Goal: Transaction & Acquisition: Purchase product/service

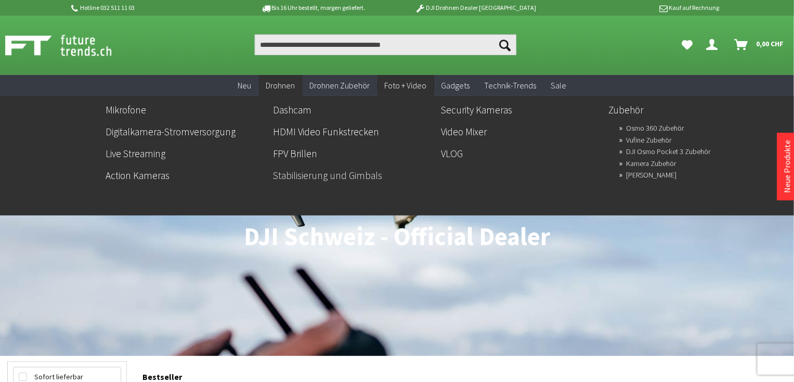
click at [331, 172] on link "Stabilisierung und Gimbals" at bounding box center [353, 175] width 160 height 18
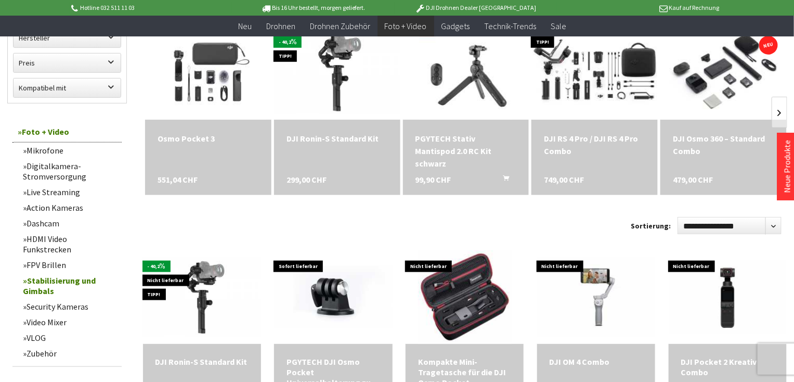
scroll to position [352, 0]
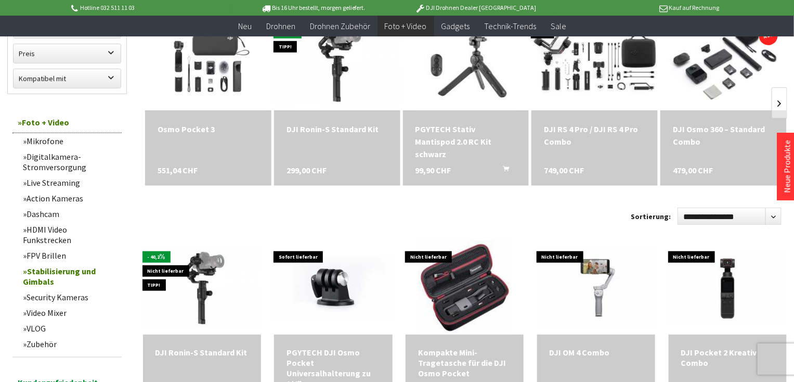
click at [575, 129] on div "DJI RS 4 Pro / DJI RS 4 Pro Combo" at bounding box center [594, 135] width 101 height 25
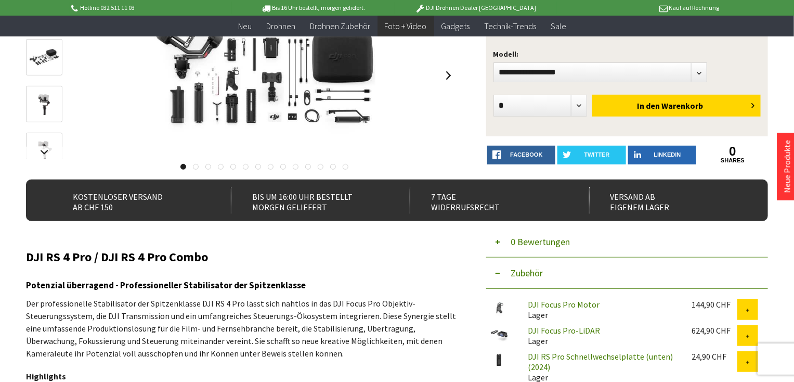
scroll to position [141, 0]
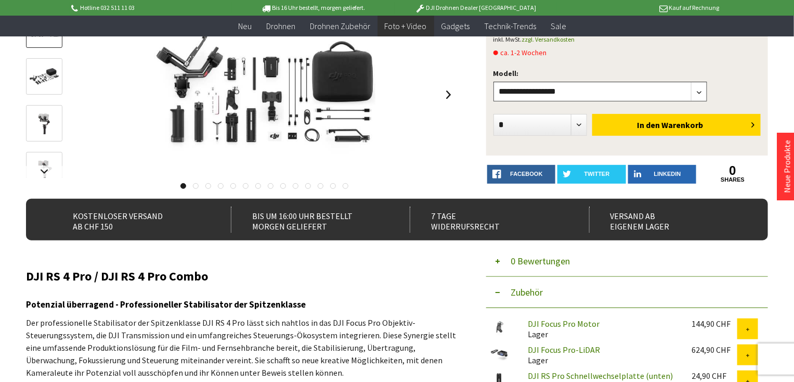
click at [701, 89] on select"] "**********" at bounding box center [600, 92] width 214 height 20
select select"] "***"
click at [493, 82] on select"] "**********" at bounding box center [600, 92] width 214 height 20
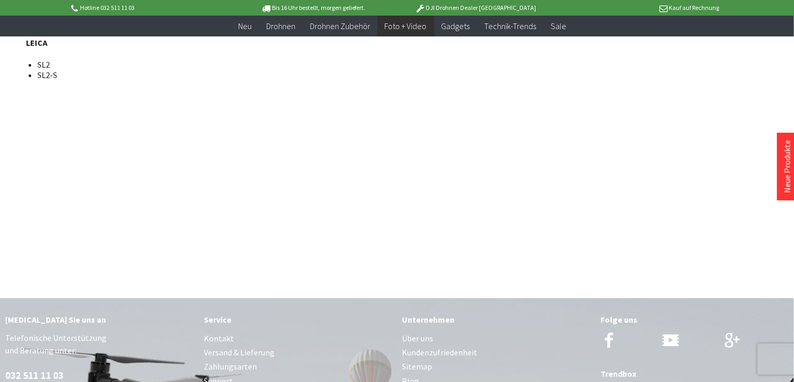
scroll to position [8043, 0]
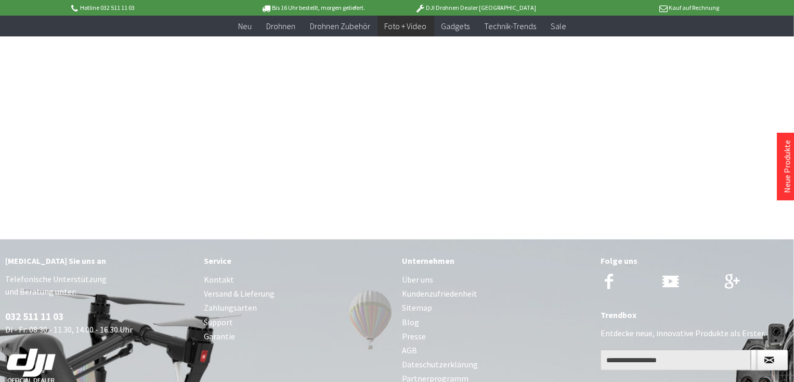
click at [245, 301] on link "Zahlungsarten" at bounding box center [298, 308] width 188 height 14
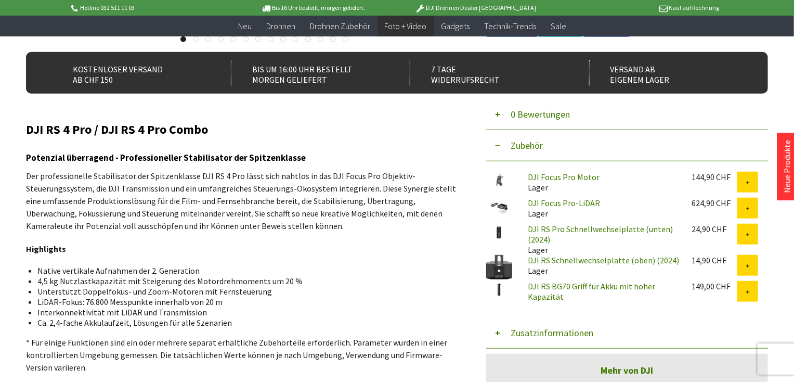
scroll to position [0, 0]
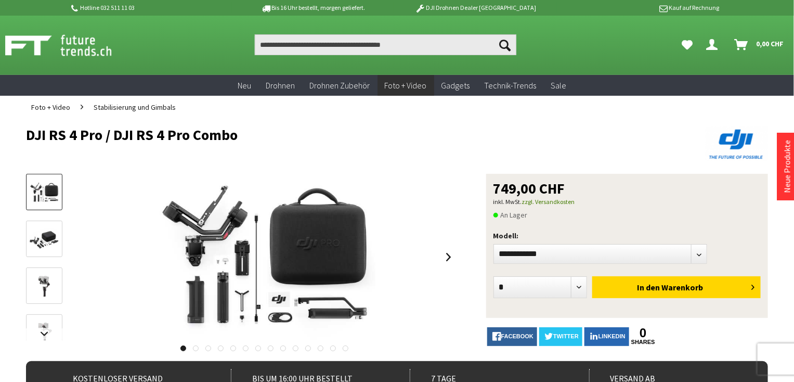
click at [40, 233] on img at bounding box center [44, 239] width 30 height 23
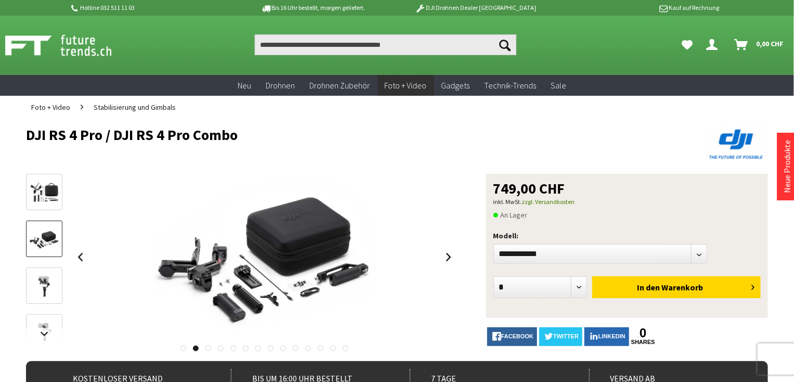
click at [42, 194] on img at bounding box center [44, 192] width 30 height 23
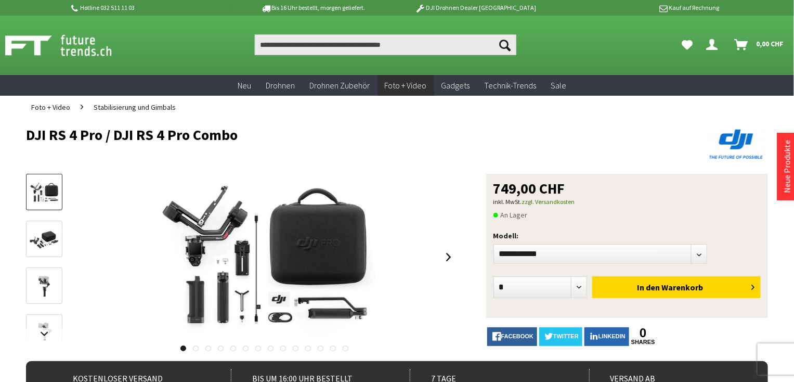
click at [43, 278] on img at bounding box center [44, 286] width 30 height 30
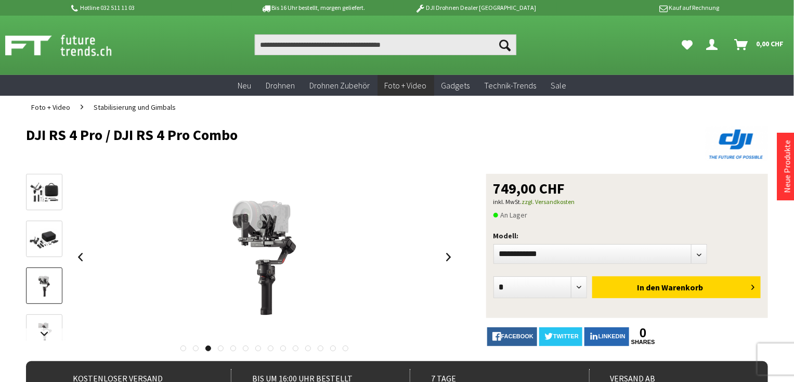
click at [46, 283] on img at bounding box center [44, 286] width 30 height 30
click at [44, 324] on img at bounding box center [44, 333] width 30 height 30
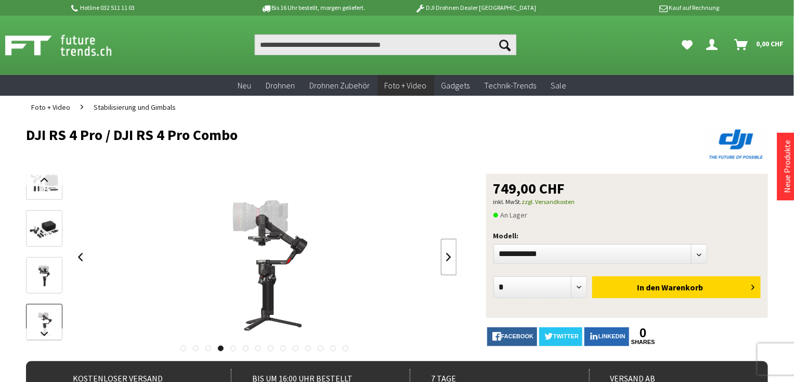
click at [449, 257] on link at bounding box center [449, 257] width 16 height 36
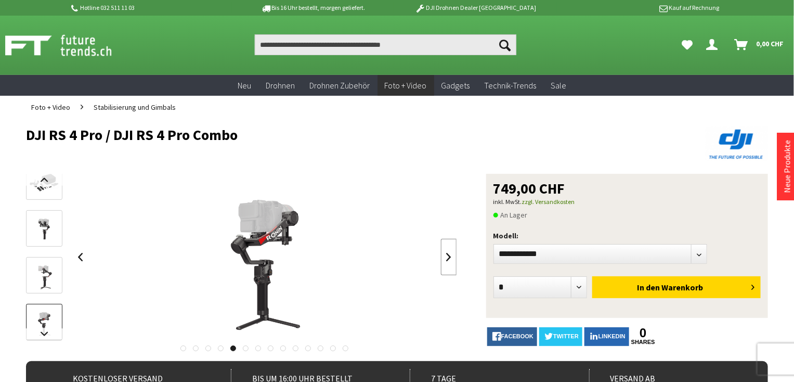
click at [449, 257] on link at bounding box center [449, 257] width 16 height 36
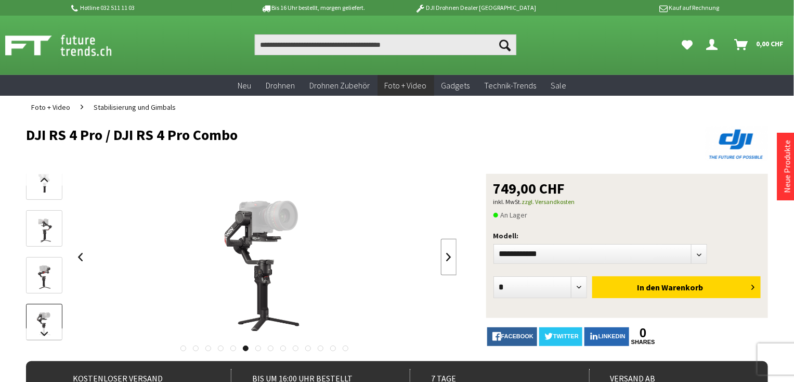
click at [447, 257] on link at bounding box center [449, 257] width 16 height 36
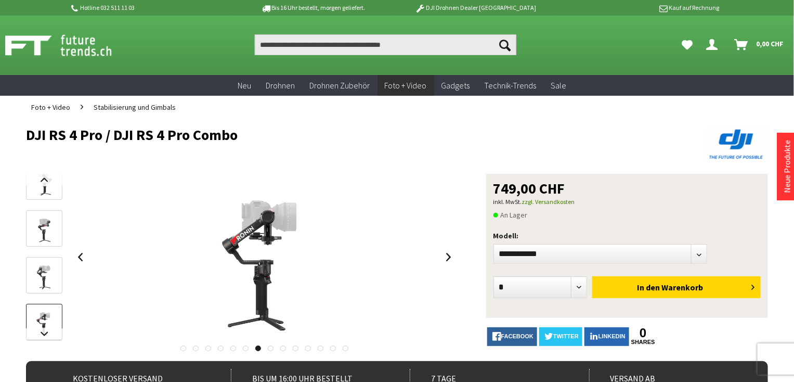
click at [693, 5] on p "Kauf auf Rechnung" at bounding box center [638, 8] width 162 height 12
click at [672, 3] on p "Kauf auf Rechnung" at bounding box center [638, 8] width 162 height 12
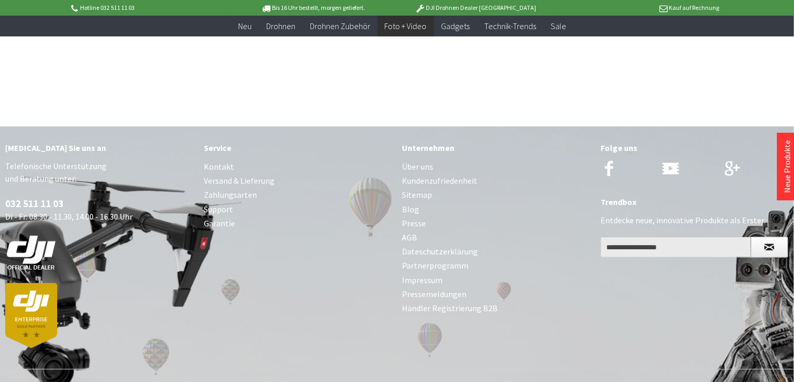
scroll to position [8171, 0]
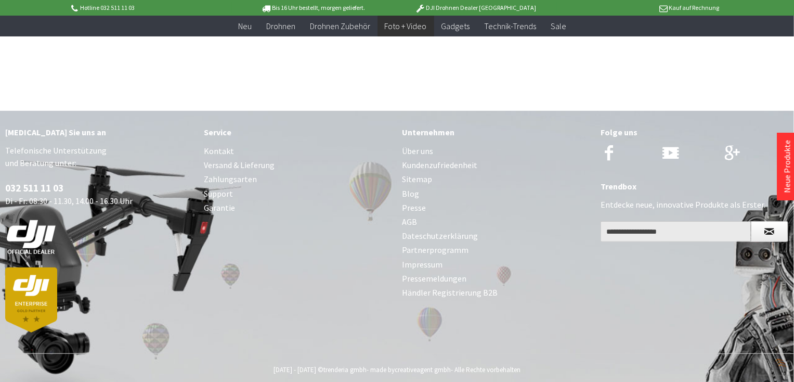
click at [241, 172] on link "Zahlungsarten" at bounding box center [298, 179] width 188 height 14
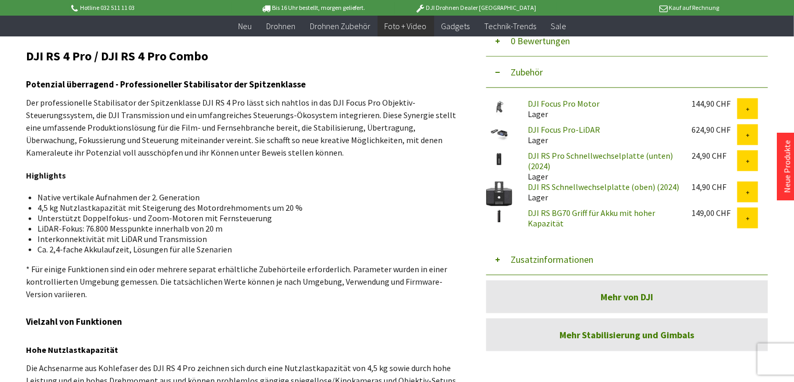
scroll to position [391, 0]
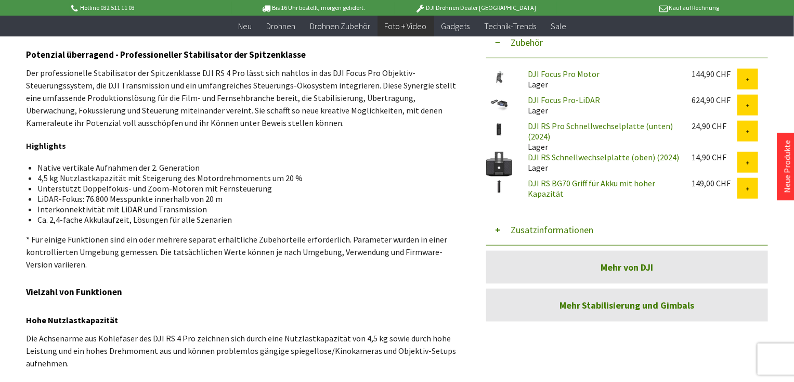
click at [549, 71] on link "DJI Focus Pro Motor" at bounding box center [564, 74] width 72 height 10
click at [544, 99] on link "DJI Focus Pro-LiDAR" at bounding box center [564, 100] width 72 height 10
click at [546, 186] on link "DJI RS BG70 Griff für Akku mit hoher Kapazität" at bounding box center [591, 188] width 127 height 21
click at [522, 227] on button "Zusatzinformationen" at bounding box center [627, 229] width 282 height 31
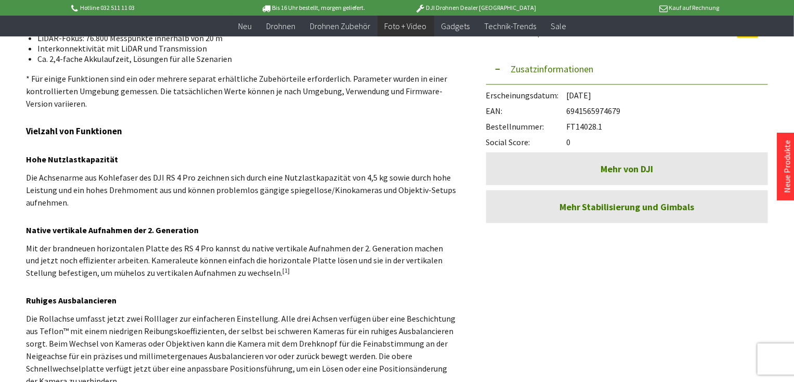
scroll to position [562, 0]
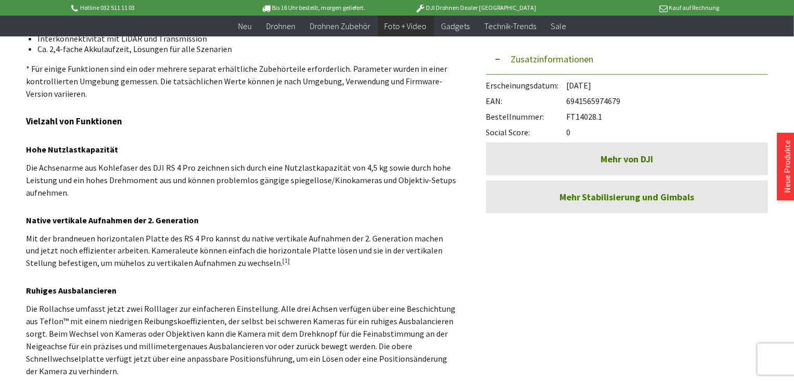
click at [627, 191] on link "Mehr Stabilisierung und Gimbals" at bounding box center [627, 196] width 282 height 33
click at [615, 153] on link "Mehr von DJI" at bounding box center [627, 158] width 282 height 33
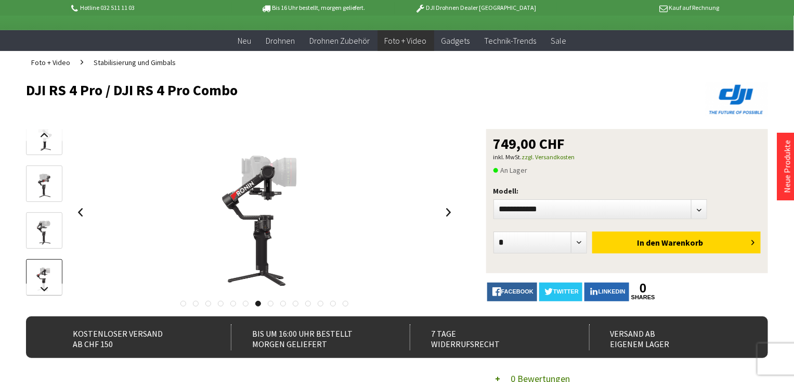
scroll to position [15, 0]
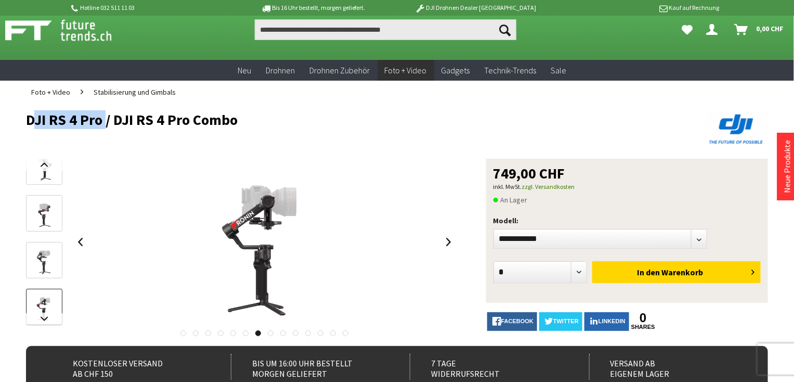
drag, startPoint x: 102, startPoint y: 119, endPoint x: 25, endPoint y: 119, distance: 77.0
copy h1 "DJI RS 4 Pro"
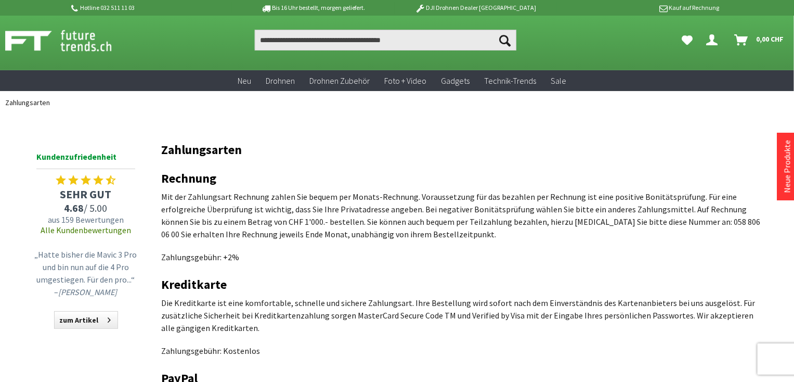
scroll to position [2, 0]
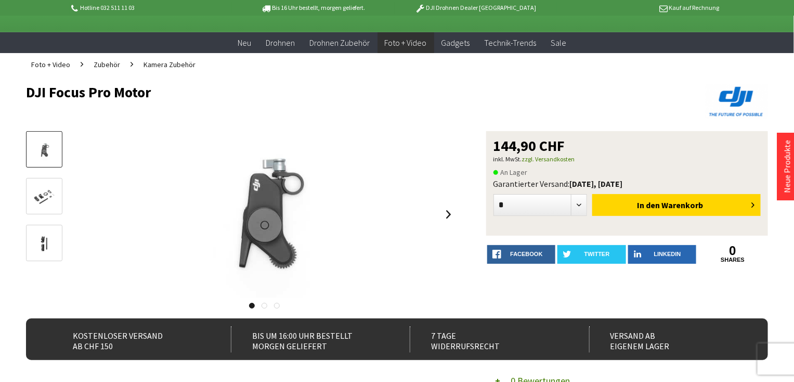
scroll to position [14, 0]
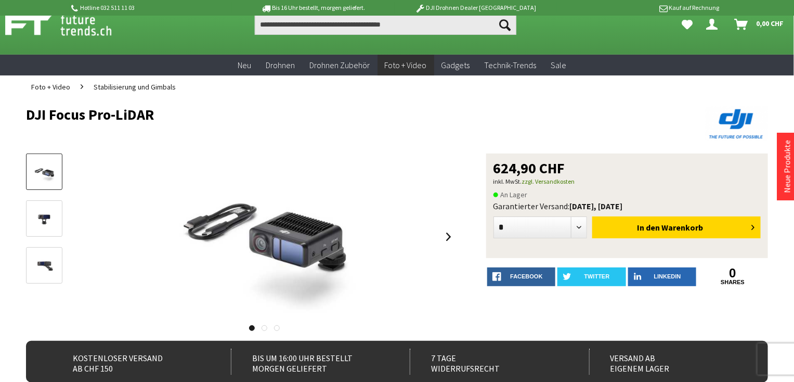
scroll to position [8, 0]
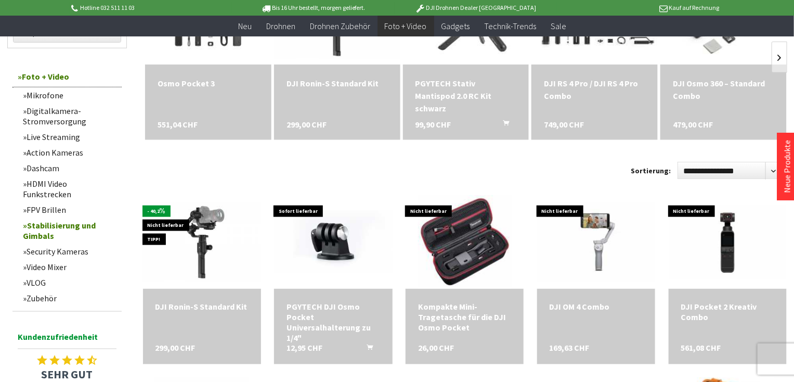
scroll to position [416, 0]
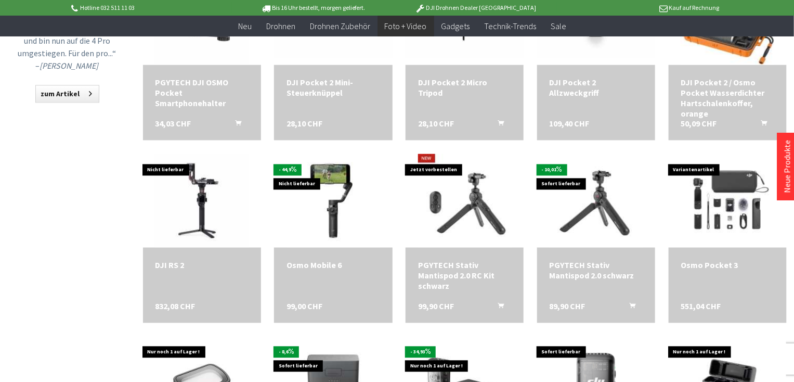
scroll to position [812, 0]
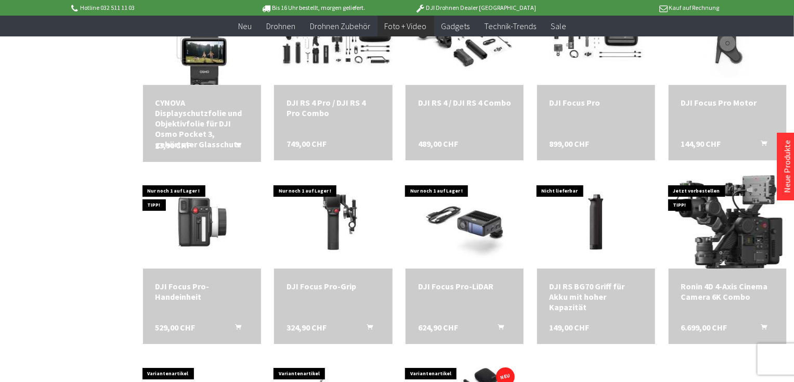
scroll to position [1344, 0]
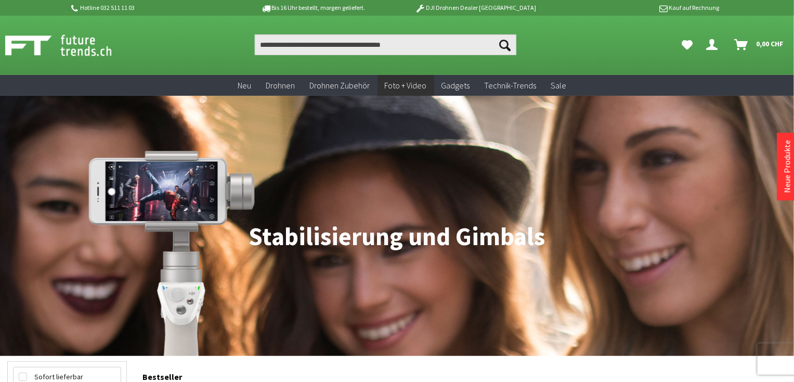
scroll to position [918, 0]
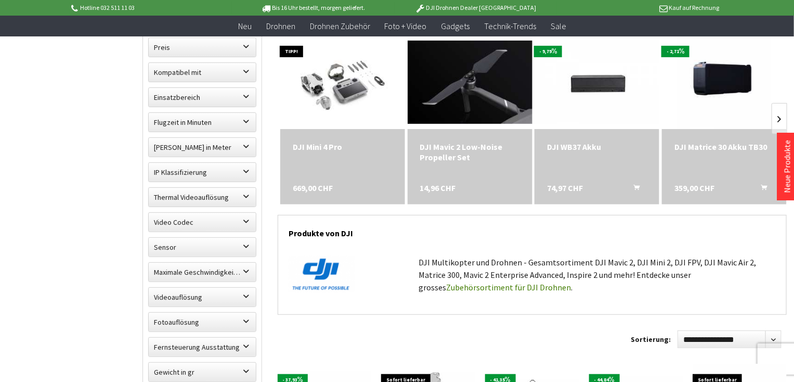
scroll to position [126, 0]
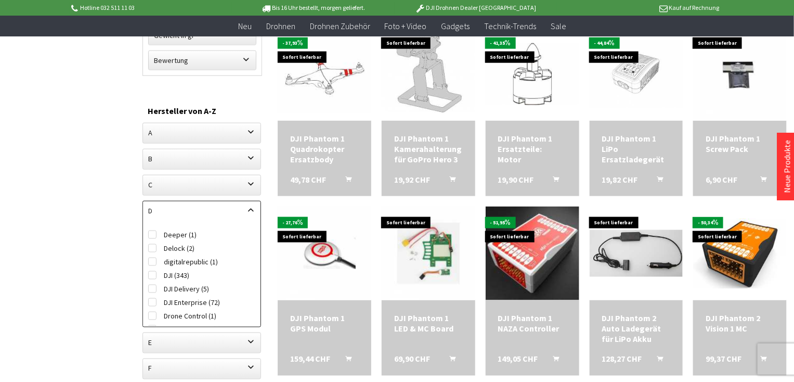
scroll to position [460, 0]
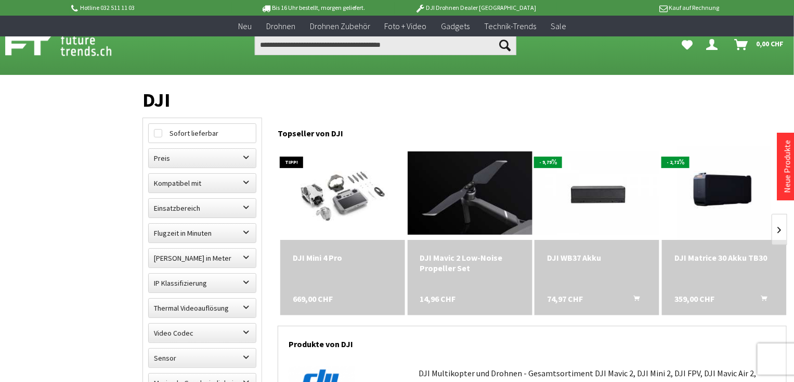
scroll to position [411, 0]
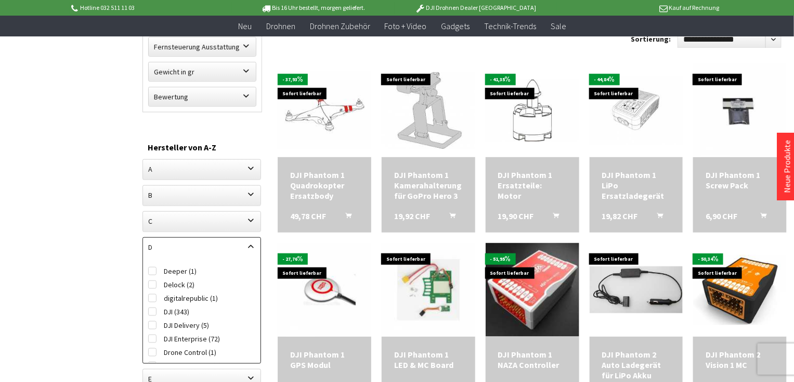
scroll to position [447, 0]
